Goal: Information Seeking & Learning: Learn about a topic

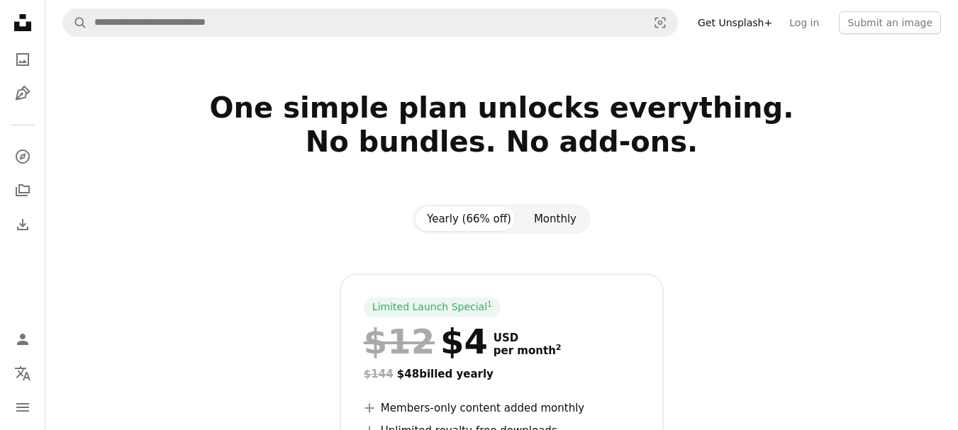
click at [532, 220] on button "Monthly" at bounding box center [555, 219] width 65 height 24
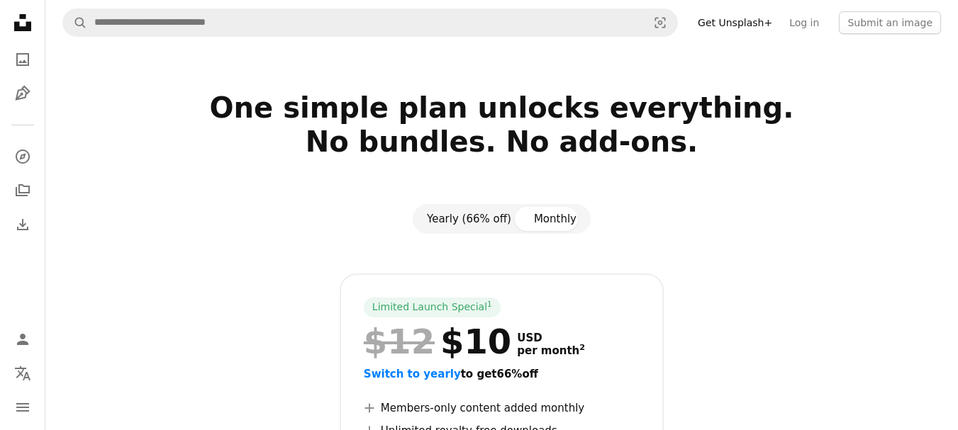
click at [461, 221] on button "Yearly (66% off)" at bounding box center [468, 219] width 107 height 24
click at [462, 218] on button "Yearly (66% off)" at bounding box center [468, 219] width 107 height 24
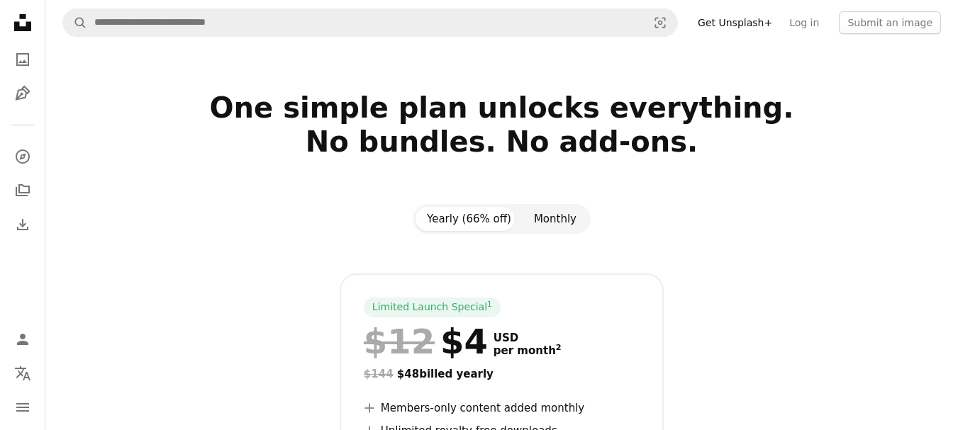
click at [536, 223] on button "Monthly" at bounding box center [555, 219] width 65 height 24
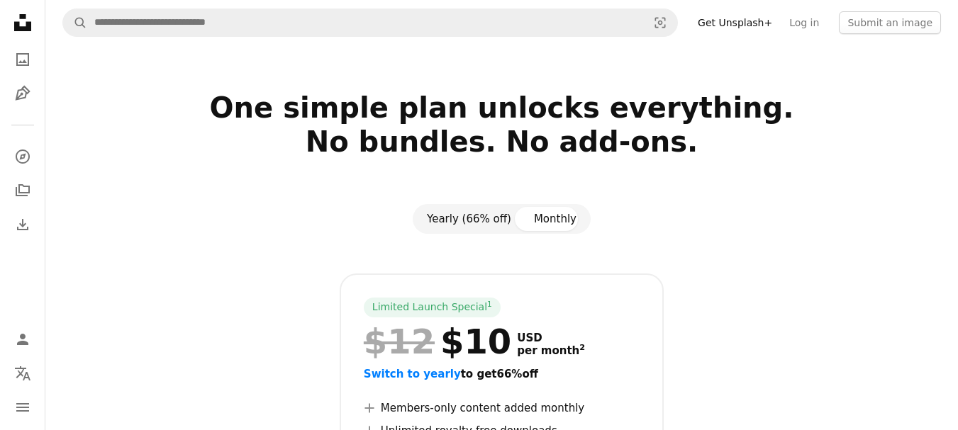
click at [438, 220] on button "Yearly (66% off)" at bounding box center [468, 219] width 107 height 24
click at [440, 220] on button "Yearly (66% off)" at bounding box center [468, 219] width 107 height 24
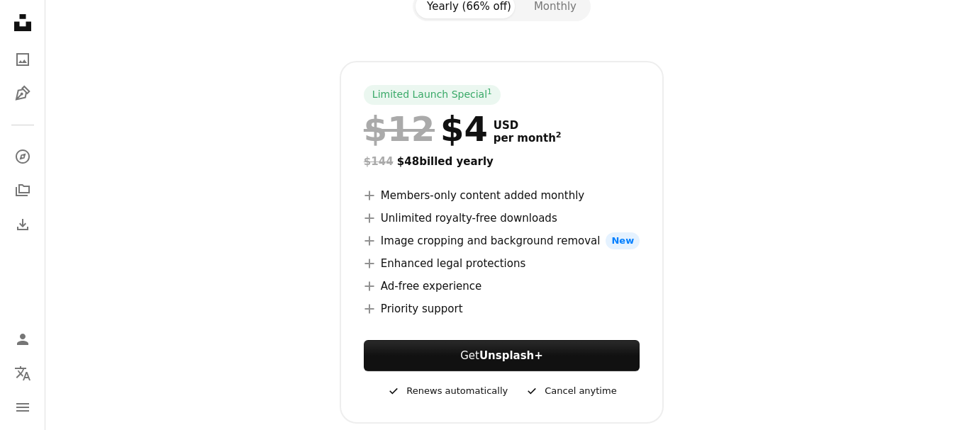
scroll to position [142, 0]
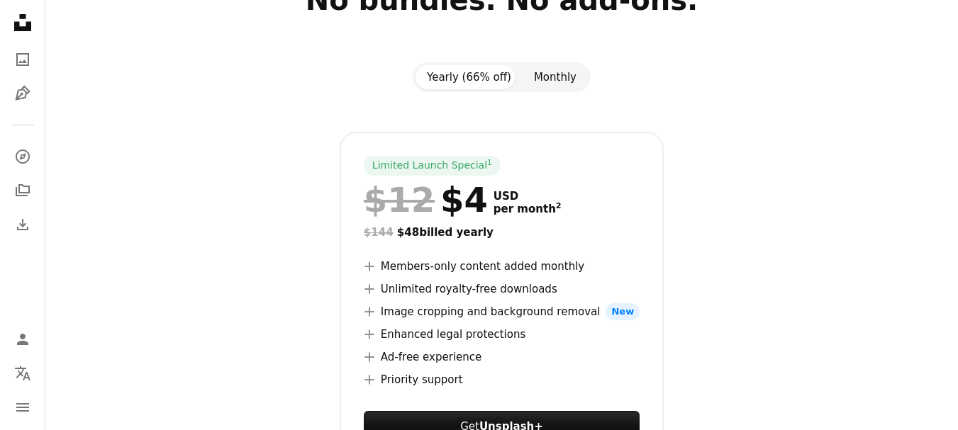
click at [538, 79] on button "Monthly" at bounding box center [555, 77] width 65 height 24
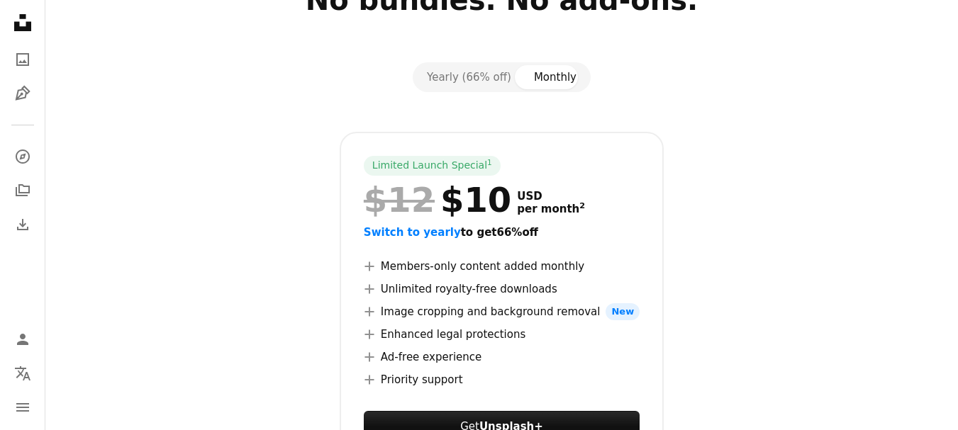
click at [475, 62] on section "One simple plan unlocks everything. No bundles. No add-ons. Yearly (66% off) Mo…" at bounding box center [501, 248] width 912 height 598
click at [468, 73] on button "Yearly (66% off)" at bounding box center [468, 77] width 107 height 24
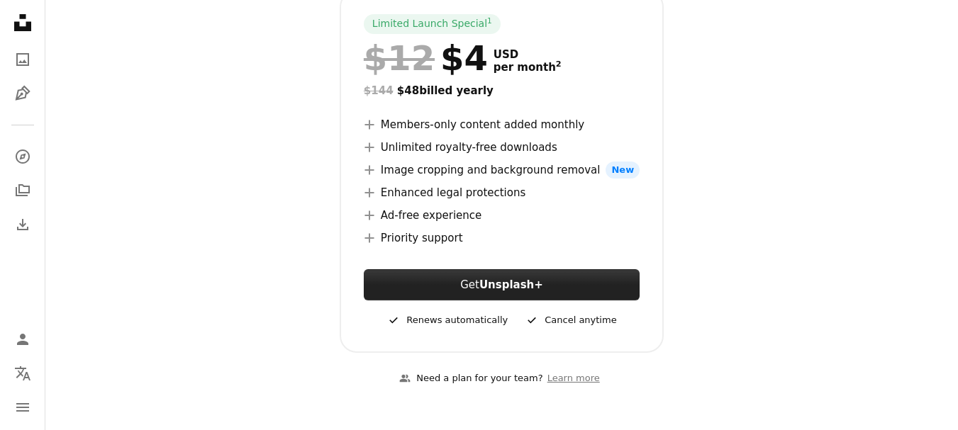
scroll to position [0, 0]
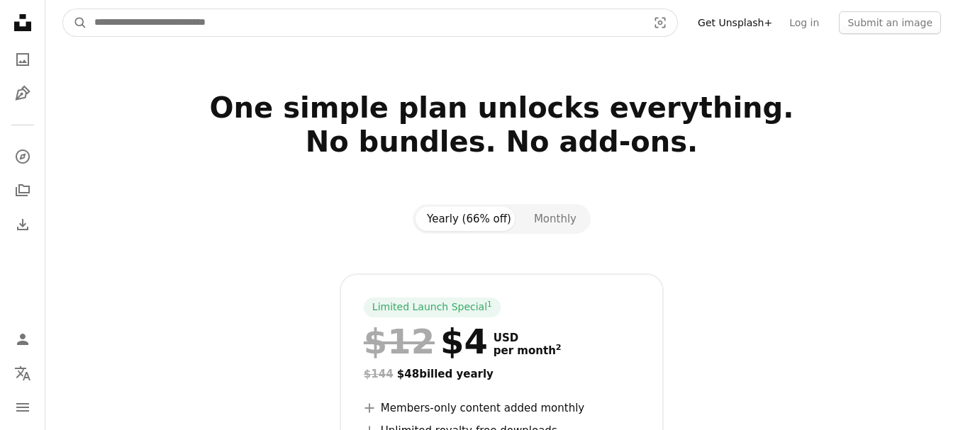
click at [104, 27] on input "Find visuals sitewide" at bounding box center [365, 22] width 556 height 27
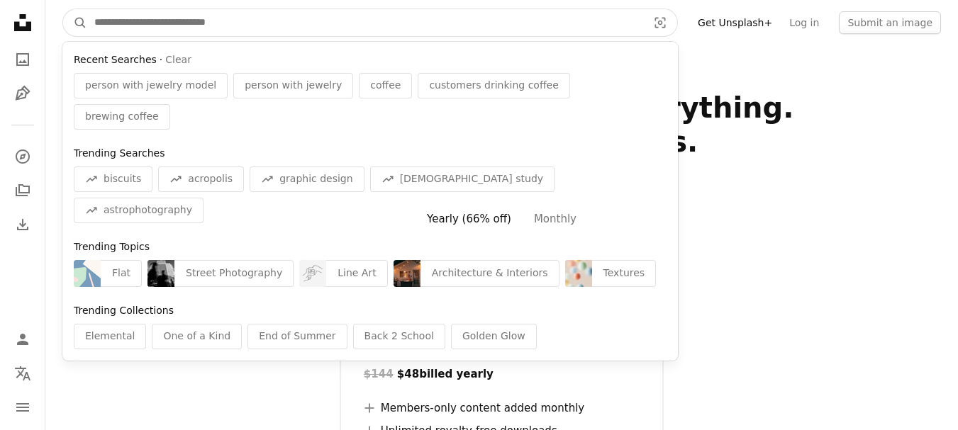
click at [104, 27] on input "Find visuals sitewide" at bounding box center [365, 22] width 556 height 27
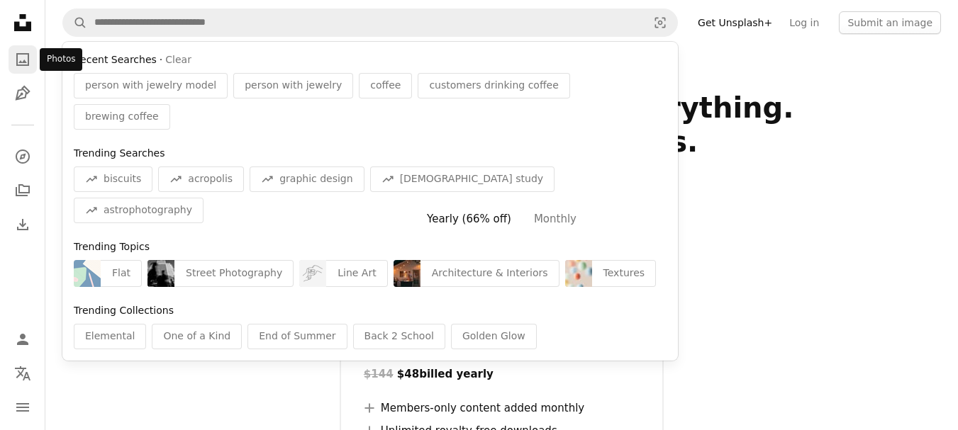
click at [24, 45] on link "A photo" at bounding box center [23, 59] width 28 height 28
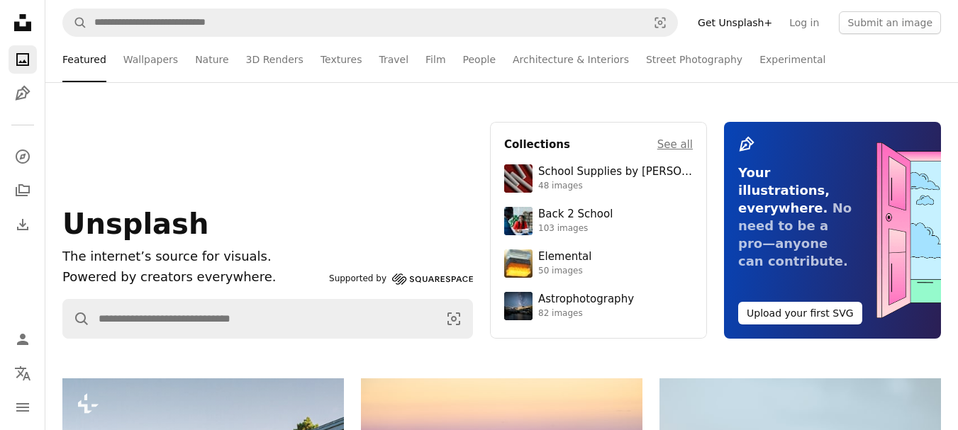
click at [19, 35] on icon "Unsplash logo Unsplash Home" at bounding box center [23, 23] width 28 height 28
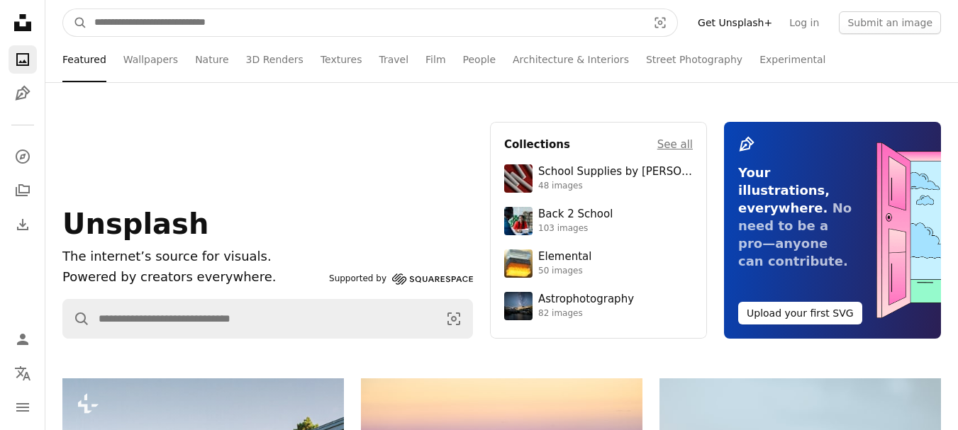
click at [172, 34] on input "Find visuals sitewide" at bounding box center [365, 22] width 556 height 27
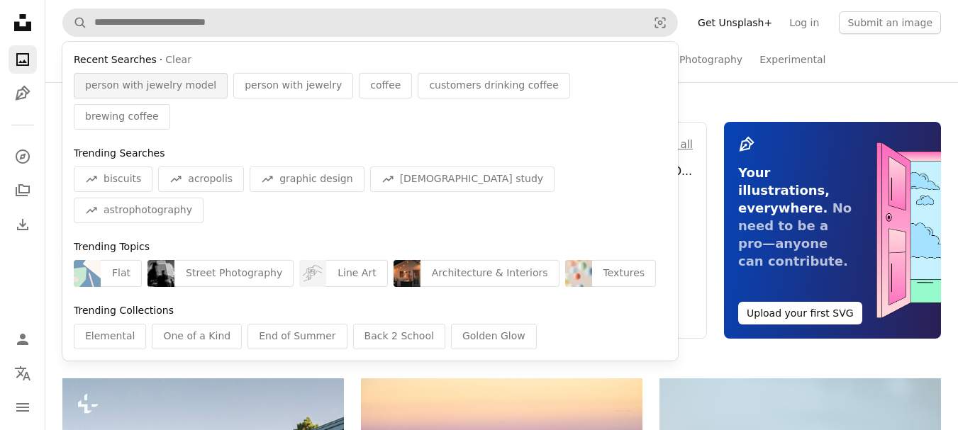
click at [150, 91] on span "person with jewelry model" at bounding box center [150, 86] width 131 height 14
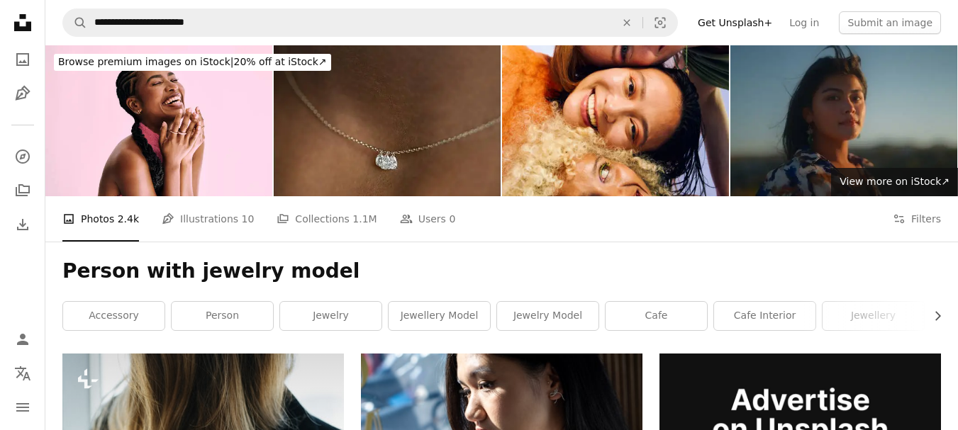
click at [228, 57] on div "Browse premium images on iStock | 20% off at [GEOGRAPHIC_DATA] ↗" at bounding box center [192, 62] width 277 height 17
